Goal: Navigation & Orientation: Find specific page/section

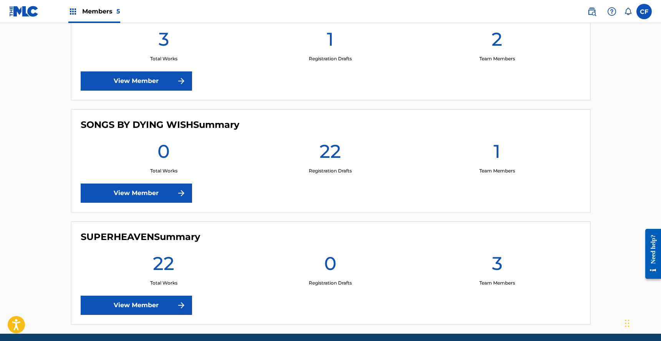
scroll to position [467, 0]
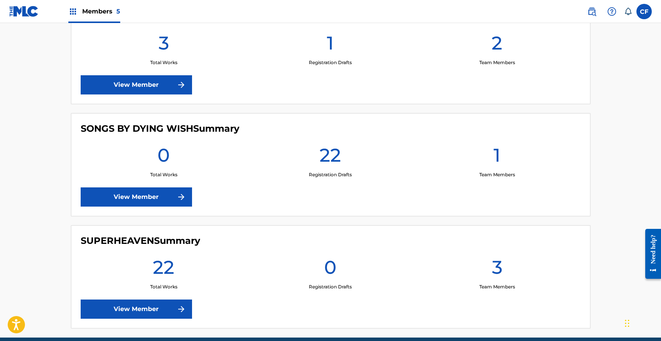
click at [146, 305] on link "View Member" at bounding box center [136, 309] width 111 height 19
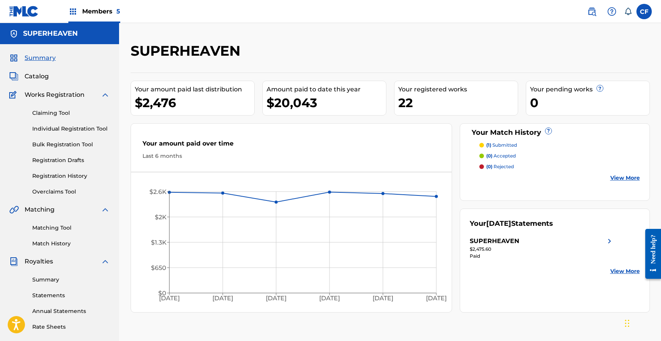
click at [54, 193] on link "Overclaims Tool" at bounding box center [71, 192] width 78 height 8
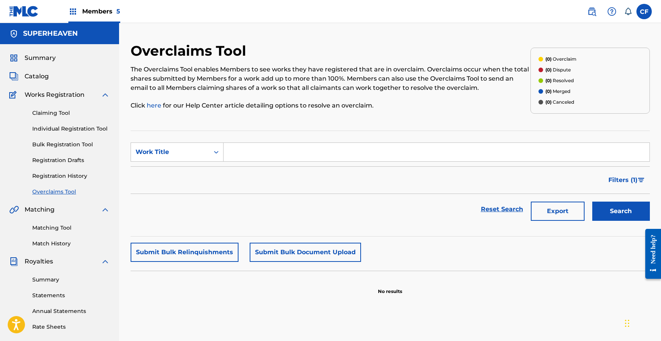
click at [275, 151] on input "Search Form" at bounding box center [436, 152] width 426 height 18
click at [196, 159] on div "Work Title" at bounding box center [170, 152] width 78 height 15
click at [275, 99] on div "The Overclaims Tool enables Members to see works they have registered that are …" at bounding box center [331, 87] width 400 height 45
click at [64, 179] on link "Registration History" at bounding box center [71, 176] width 78 height 8
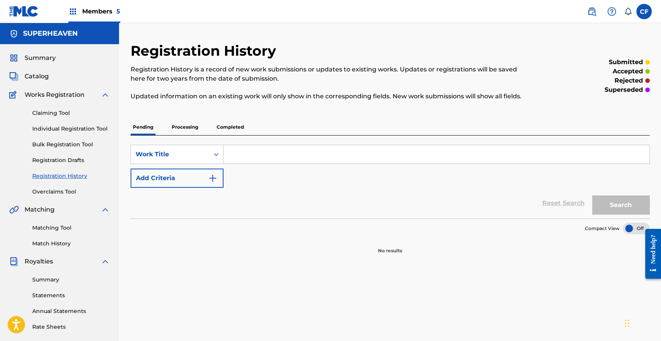
click at [55, 250] on div "Summary Catalog Works Registration Claiming Tool Individual Registration Tool B…" at bounding box center [59, 241] width 119 height 395
click at [58, 242] on link "Match History" at bounding box center [71, 244] width 78 height 8
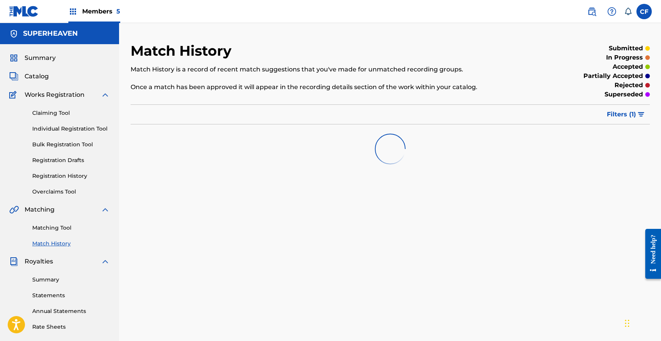
click at [30, 76] on span "Catalog" at bounding box center [37, 76] width 24 height 9
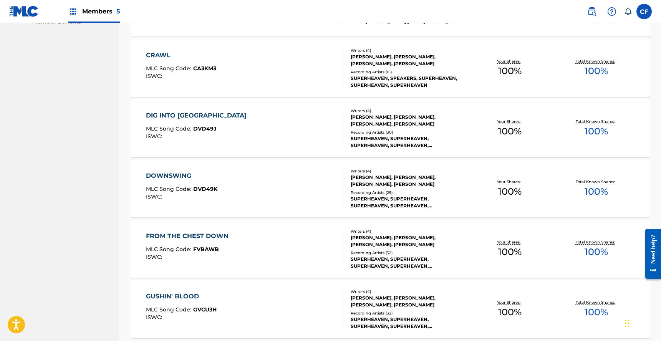
scroll to position [538, 0]
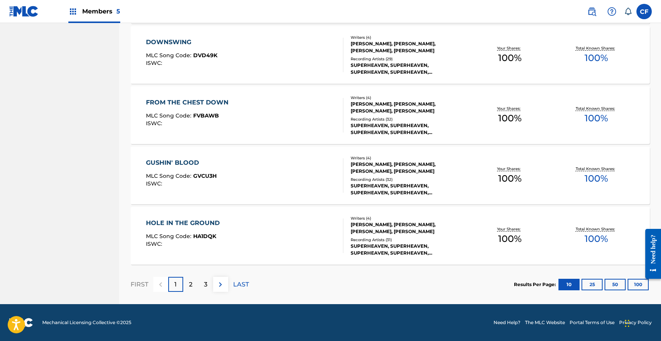
click at [202, 287] on div "3" at bounding box center [205, 284] width 15 height 15
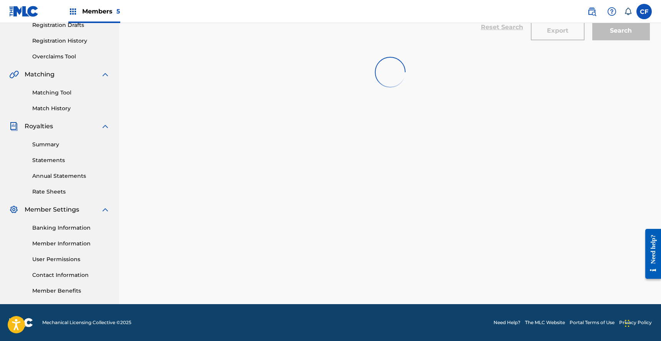
scroll to position [135, 0]
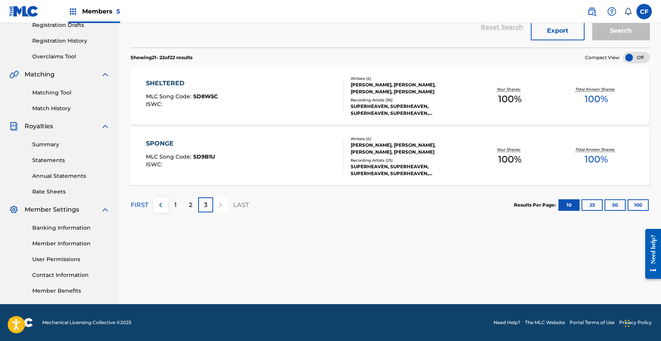
click at [186, 204] on div "2" at bounding box center [190, 204] width 15 height 15
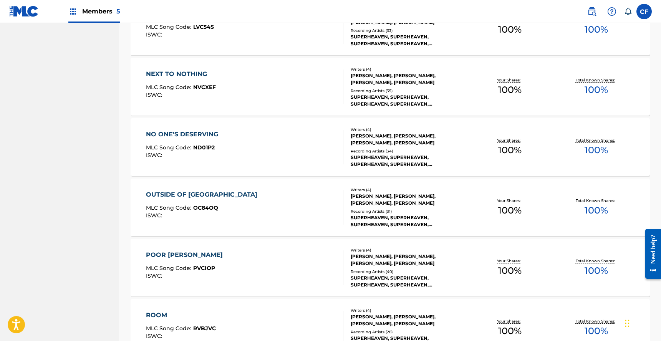
scroll to position [538, 0]
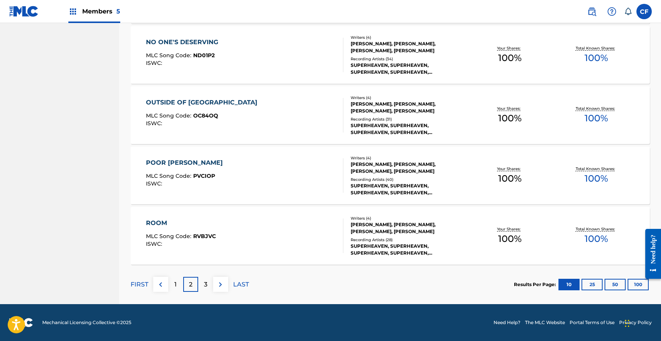
click at [177, 284] on div "1" at bounding box center [175, 284] width 15 height 15
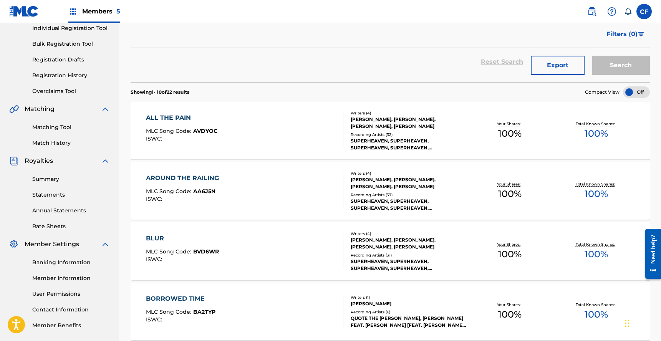
scroll to position [0, 0]
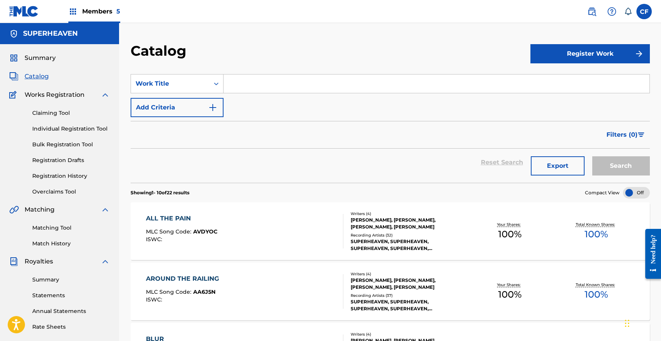
click at [36, 76] on span "Catalog" at bounding box center [37, 76] width 24 height 9
click at [44, 57] on span "Summary" at bounding box center [40, 57] width 31 height 9
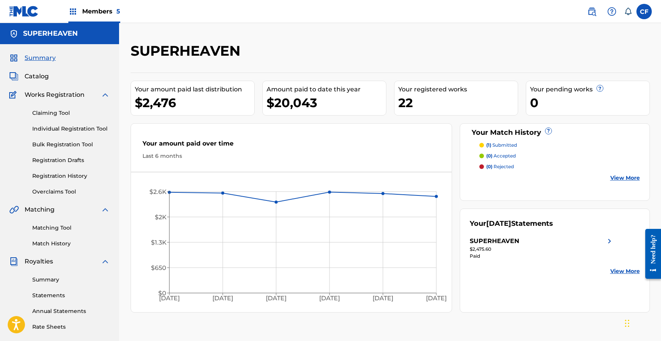
click at [223, 90] on div "Your amount paid last distribution" at bounding box center [194, 89] width 119 height 9
click at [415, 99] on div "22" at bounding box center [457, 102] width 119 height 17
click at [540, 240] on div "SUPERHEAVEN" at bounding box center [542, 241] width 144 height 9
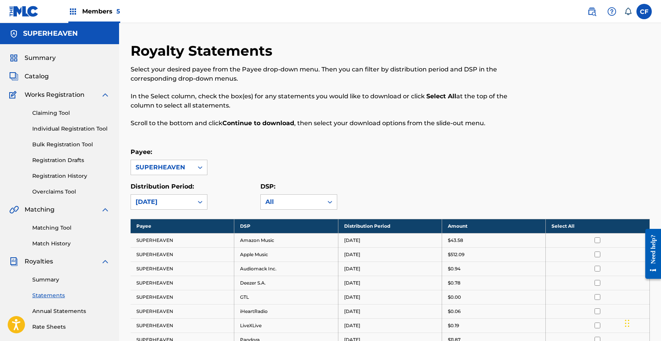
click at [51, 108] on div "Claiming Tool Individual Registration Tool Bulk Registration Tool Registration …" at bounding box center [59, 147] width 101 height 96
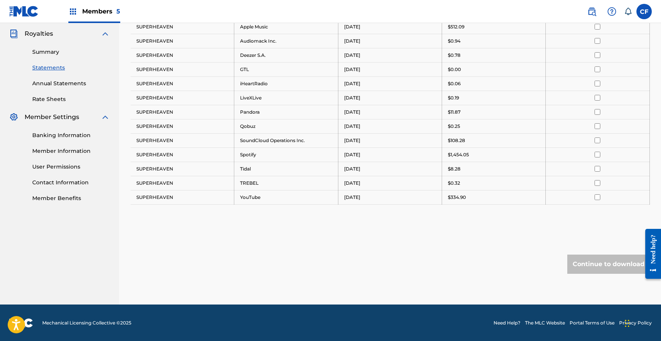
scroll to position [8, 0]
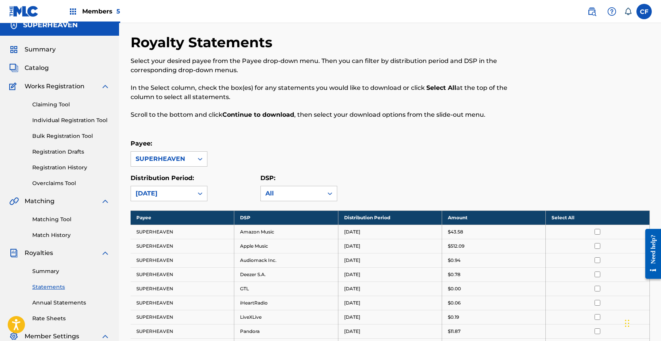
click at [68, 121] on link "Individual Registration Tool" at bounding box center [71, 120] width 78 height 8
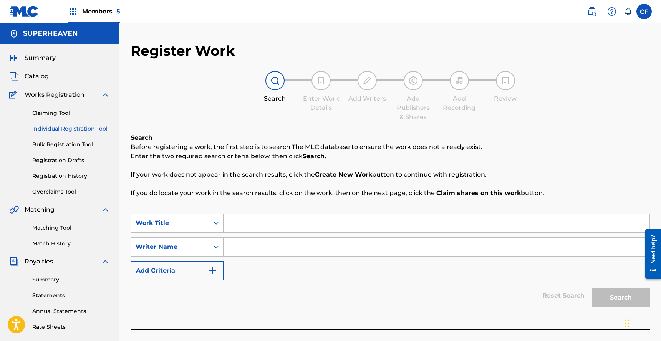
click at [67, 147] on link "Bulk Registration Tool" at bounding box center [71, 145] width 78 height 8
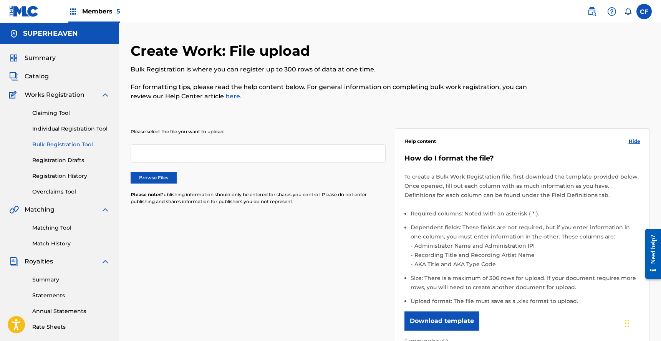
click at [74, 161] on link "Registration Drafts" at bounding box center [71, 160] width 78 height 8
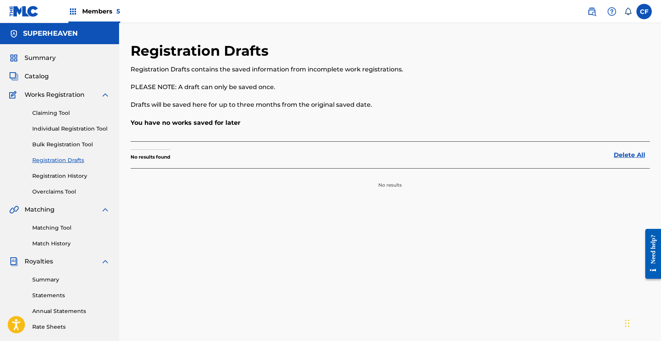
click at [82, 179] on link "Registration History" at bounding box center [71, 176] width 78 height 8
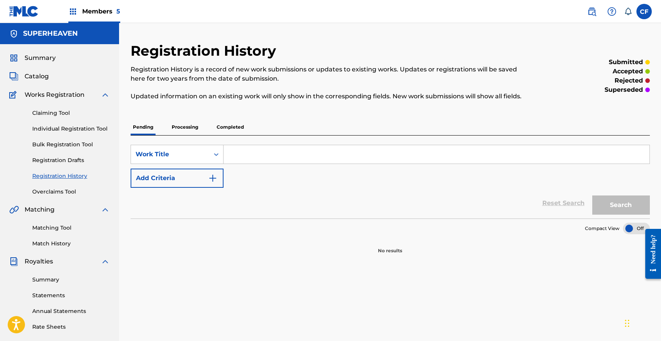
click at [67, 191] on link "Overclaims Tool" at bounding box center [71, 192] width 78 height 8
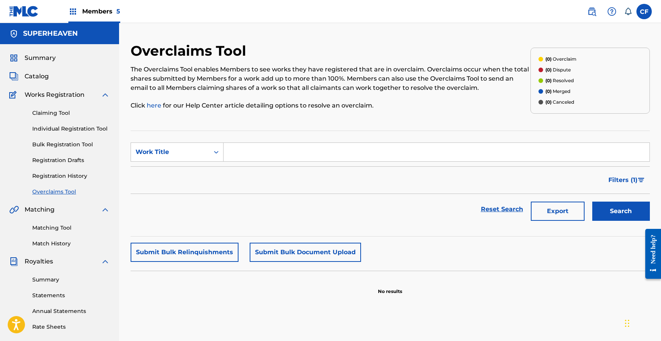
click at [50, 245] on link "Match History" at bounding box center [71, 244] width 78 height 8
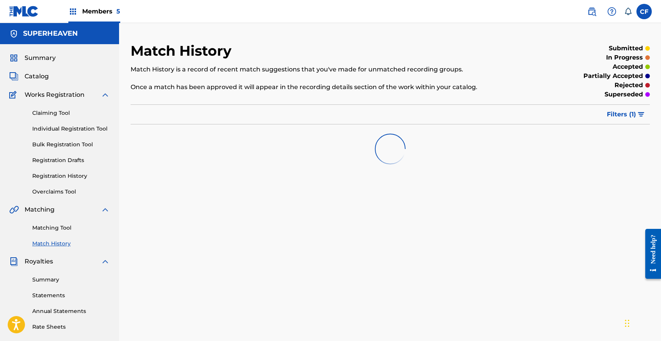
click at [50, 282] on link "Summary" at bounding box center [71, 280] width 78 height 8
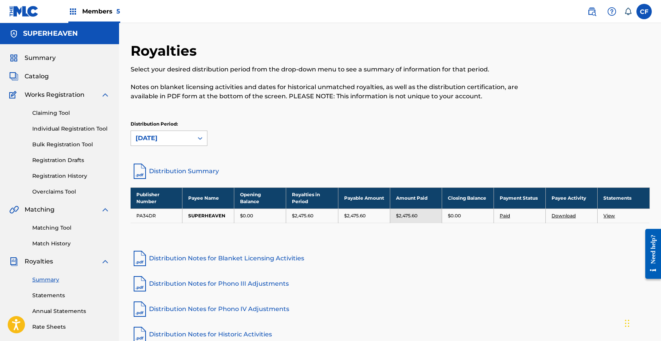
click at [173, 134] on div "[DATE]" at bounding box center [162, 138] width 53 height 9
click at [63, 298] on link "Statements" at bounding box center [71, 295] width 78 height 8
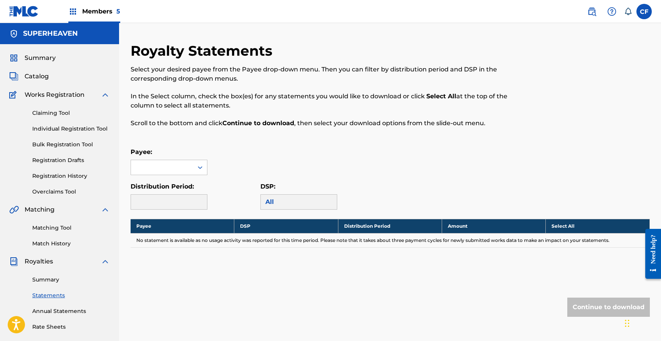
click at [70, 308] on link "Annual Statements" at bounding box center [71, 311] width 78 height 8
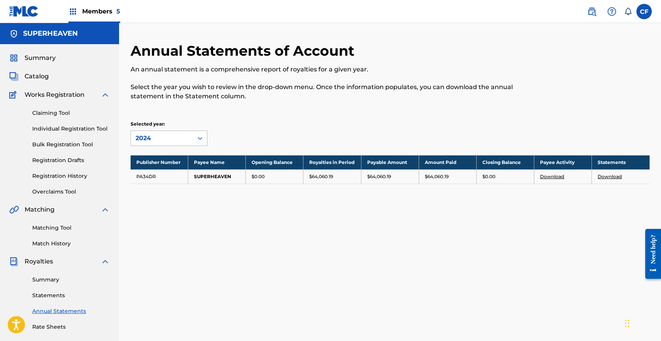
click at [171, 141] on div "2024" at bounding box center [162, 138] width 53 height 9
click at [286, 92] on p "Select the year you wish to review in the drop-down menu. Once the information …" at bounding box center [331, 92] width 400 height 18
click at [170, 139] on div "2024" at bounding box center [162, 138] width 53 height 9
click at [165, 170] on div "2023" at bounding box center [169, 174] width 76 height 19
click at [163, 141] on div "2023" at bounding box center [162, 138] width 53 height 9
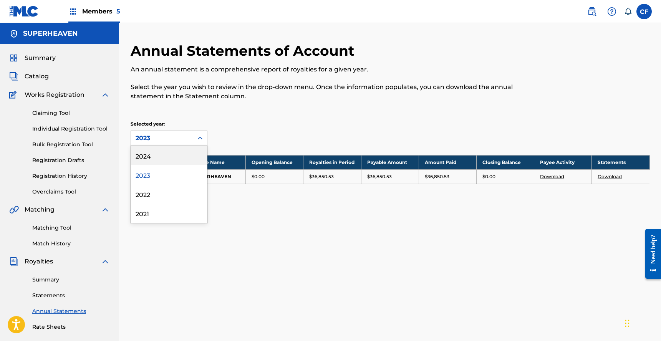
click at [162, 154] on div "2024" at bounding box center [169, 155] width 76 height 19
click at [40, 53] on span "Summary" at bounding box center [40, 57] width 31 height 9
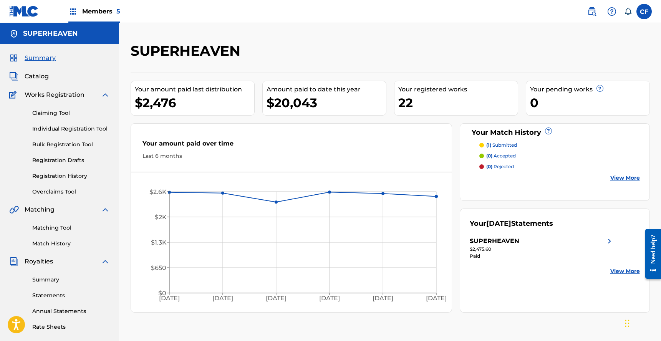
click at [36, 11] on img at bounding box center [24, 11] width 30 height 11
